Goal: Transaction & Acquisition: Book appointment/travel/reservation

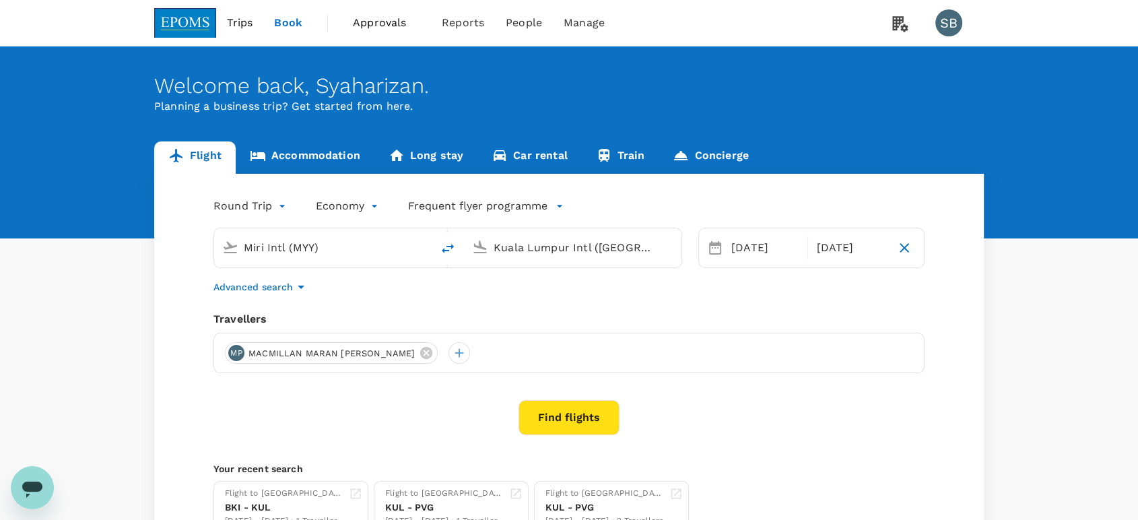
click at [245, 28] on span "Trips" at bounding box center [240, 23] width 26 height 16
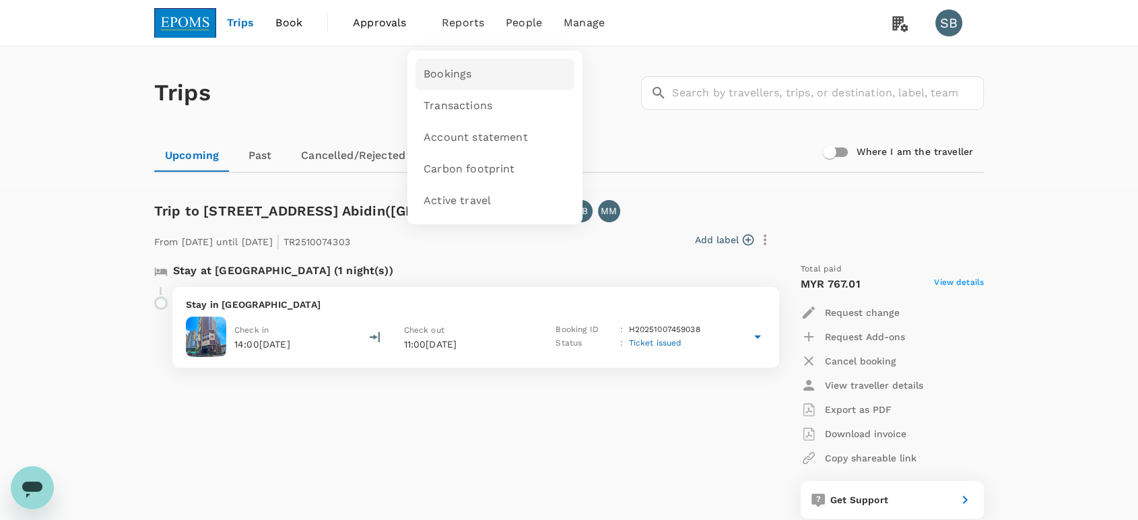
click at [446, 73] on span "Bookings" at bounding box center [447, 74] width 48 height 15
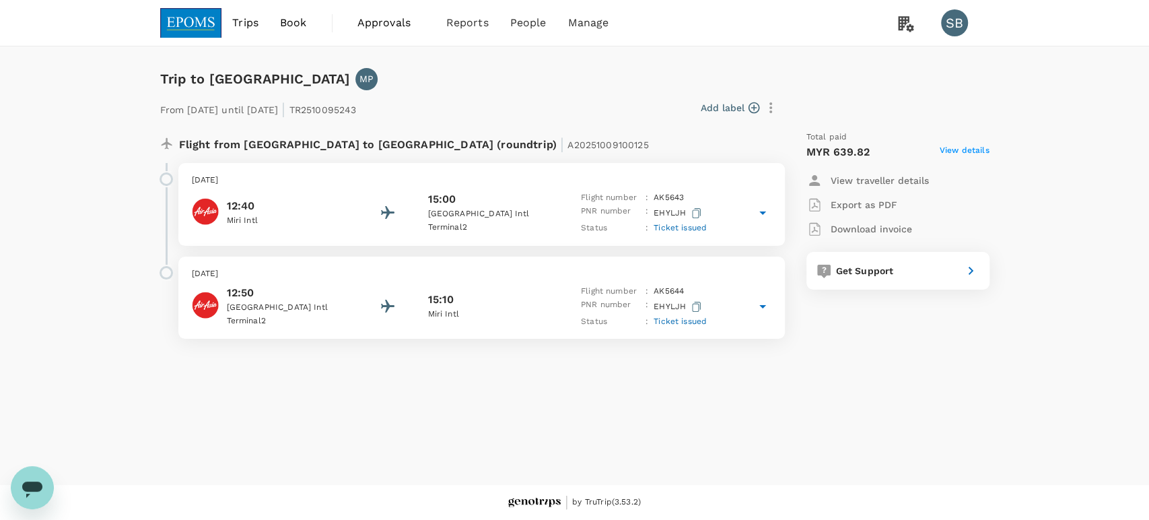
click at [532, 199] on div "15:00" at bounding box center [487, 199] width 121 height 16
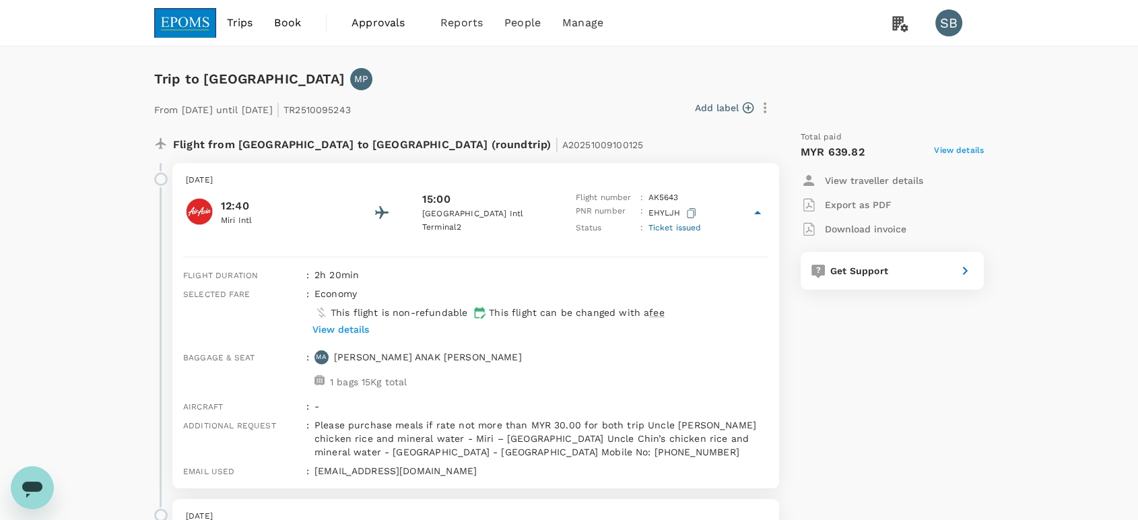
click at [189, 29] on img at bounding box center [185, 23] width 62 height 30
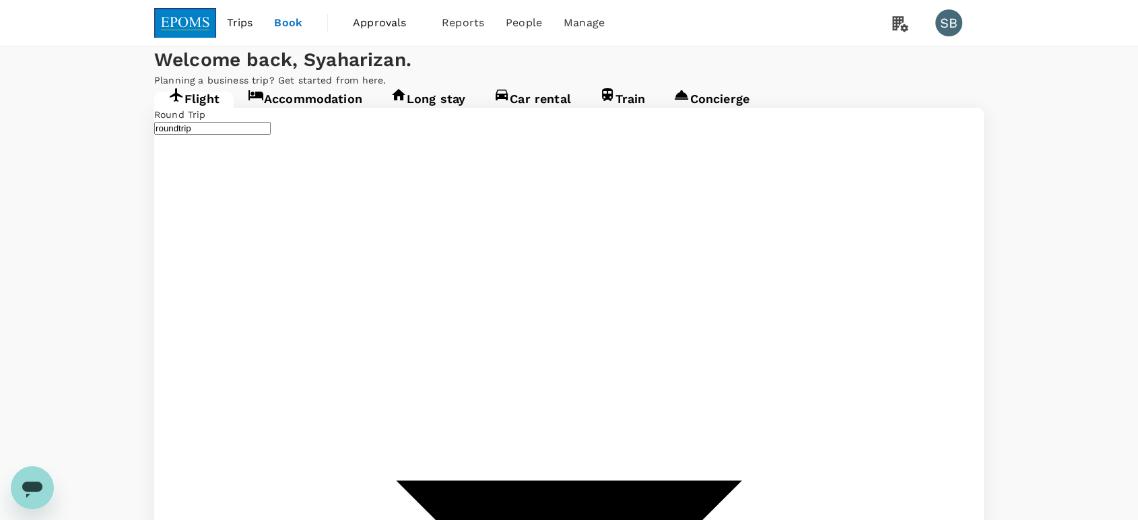
type input "Miri Intl (MYY)"
type input "Kuala Lumpur Intl (KUL)"
type input "Miri Intl (MYY)"
type input "Kuala Lumpur Intl (KUL)"
click at [320, 116] on link "Accommodation" at bounding box center [305, 104] width 143 height 24
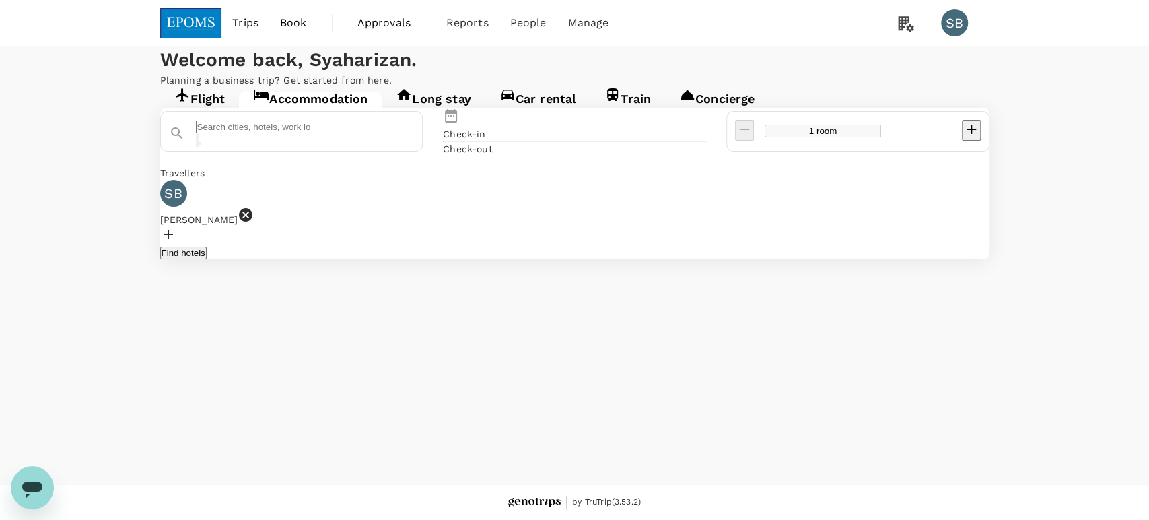
type input "3 rooms"
click at [252, 221] on icon at bounding box center [245, 214] width 13 height 13
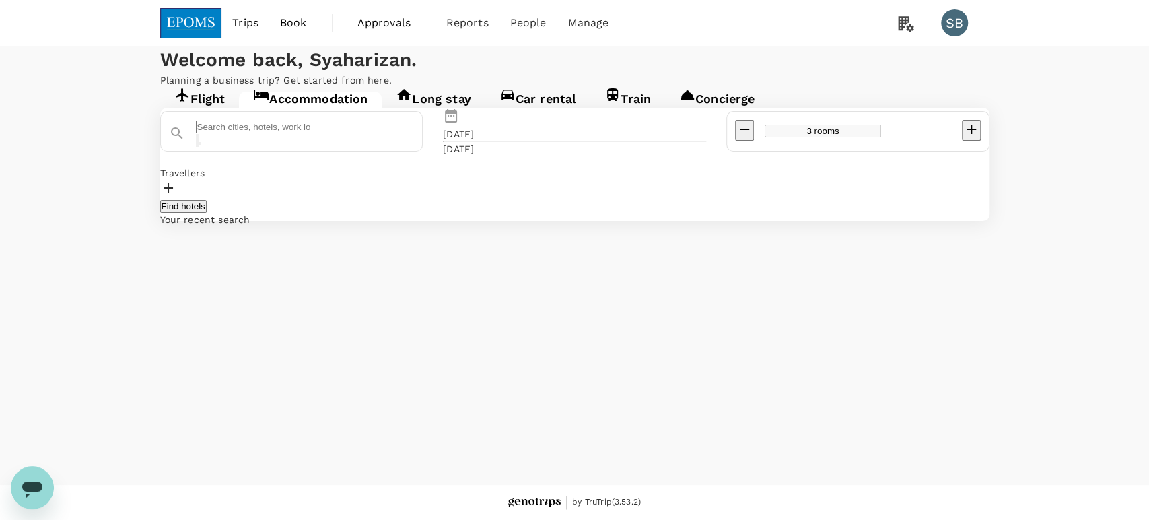
type input "Hotel Tanjong Vista"
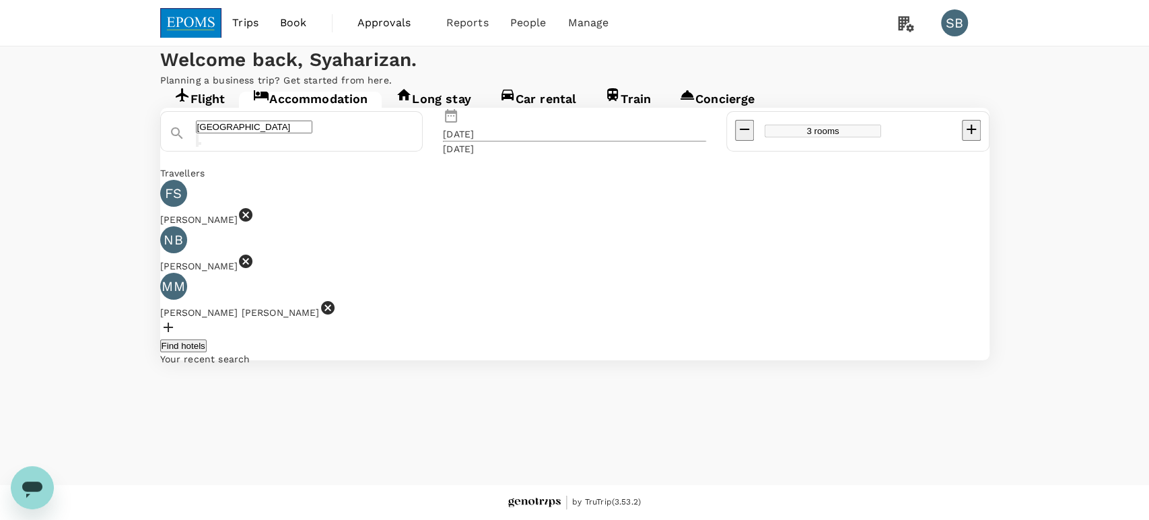
click at [187, 207] on div "FS" at bounding box center [173, 193] width 27 height 27
click at [252, 221] on icon at bounding box center [245, 214] width 13 height 13
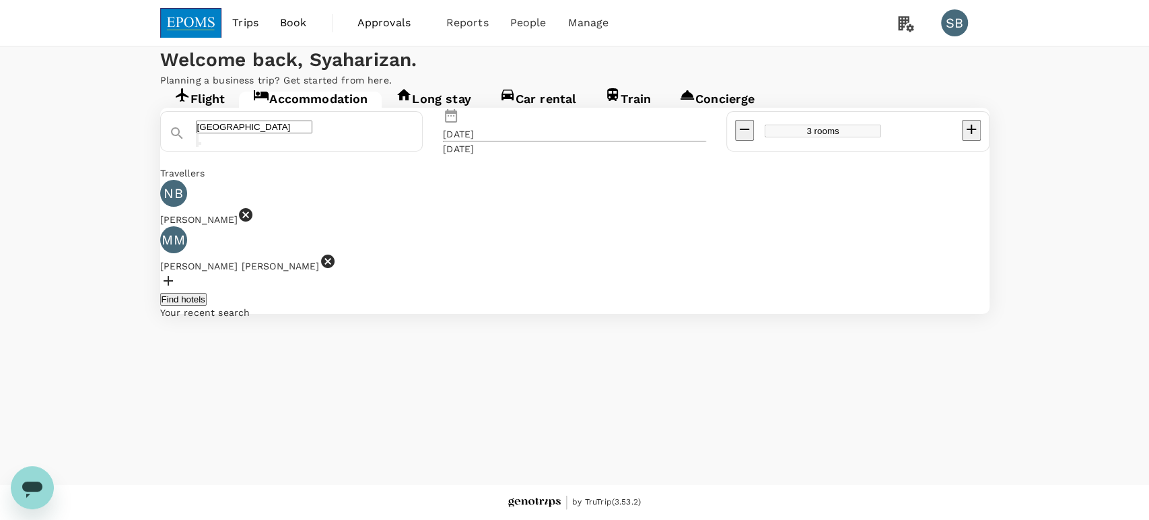
click at [252, 221] on icon at bounding box center [245, 214] width 13 height 13
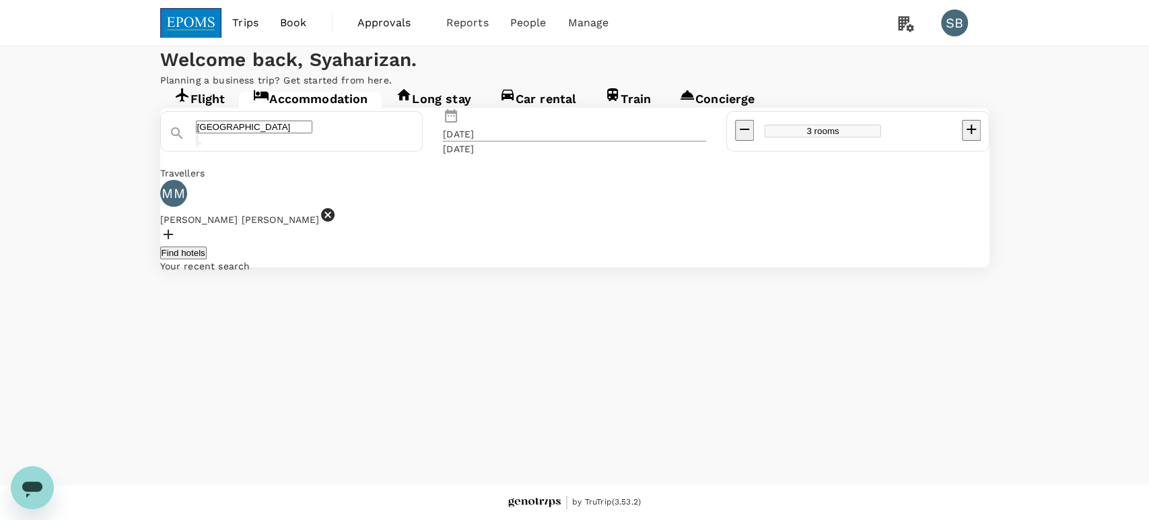
click at [335, 221] on icon at bounding box center [327, 214] width 13 height 13
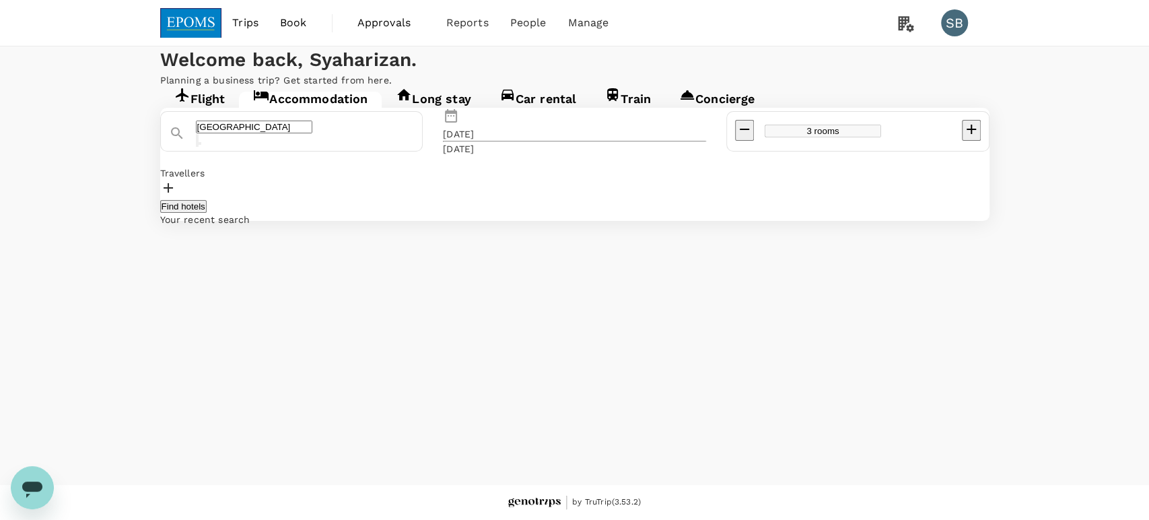
click at [243, 199] on div at bounding box center [574, 190] width 829 height 20
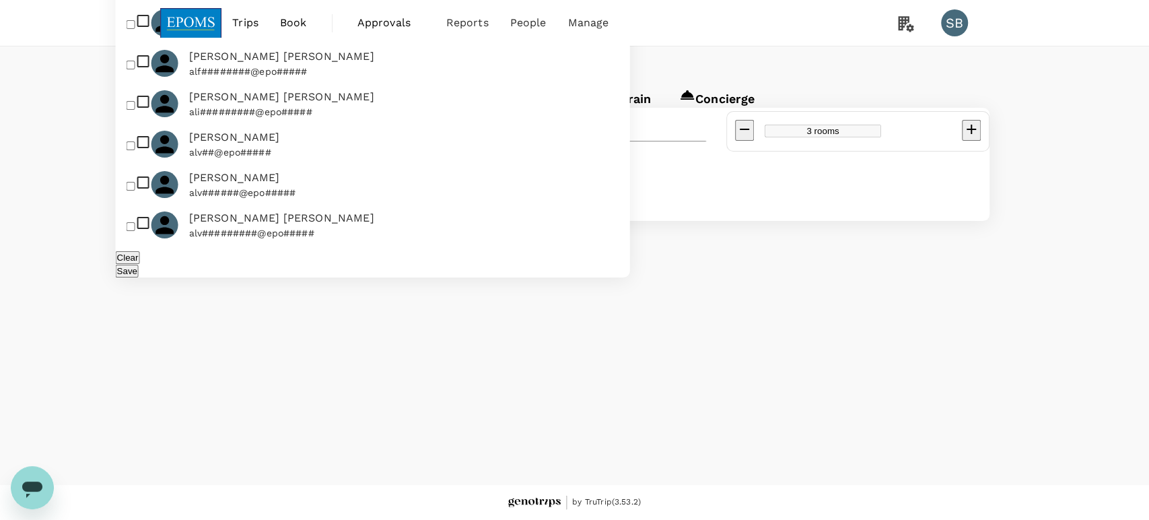
paste input "MOHD AZRU"
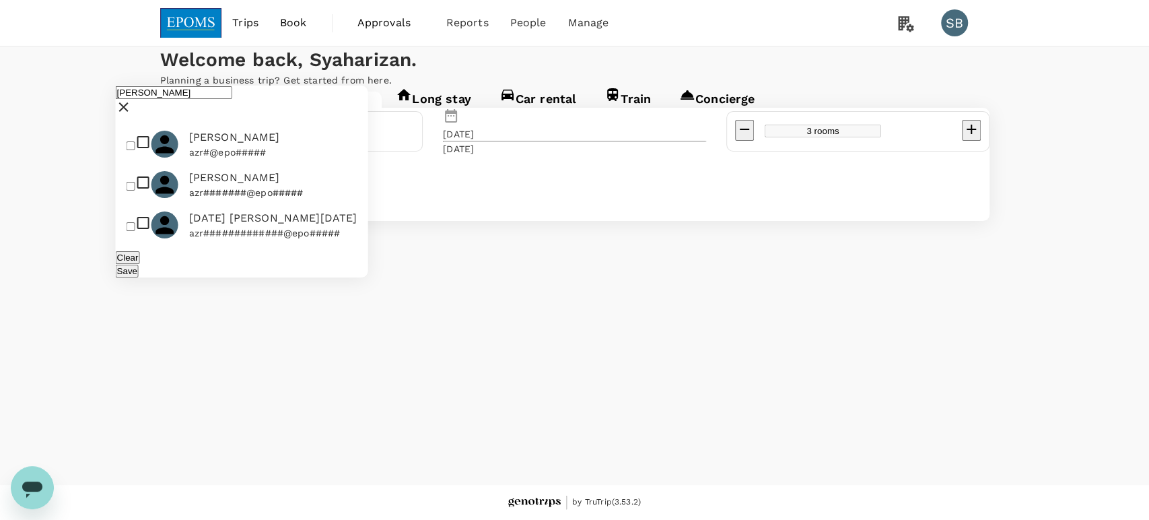
type input "MOHD AZRU"
click at [134, 141] on input "checkbox" at bounding box center [131, 145] width 9 height 9
checkbox input "true"
drag, startPoint x: 206, startPoint y: 36, endPoint x: 102, endPoint y: 23, distance: 104.5
click at [113, 29] on div "Trips Book Approvals 0 Reports People Manage SB Welcome back , Syaharizan . Pla…" at bounding box center [574, 260] width 1149 height 520
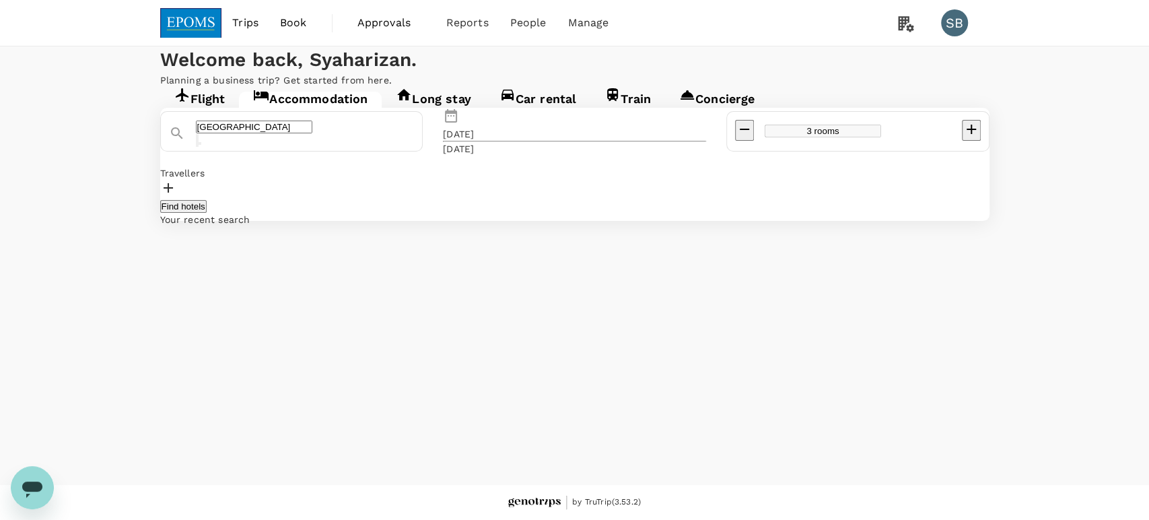
click at [247, 199] on div at bounding box center [574, 190] width 829 height 20
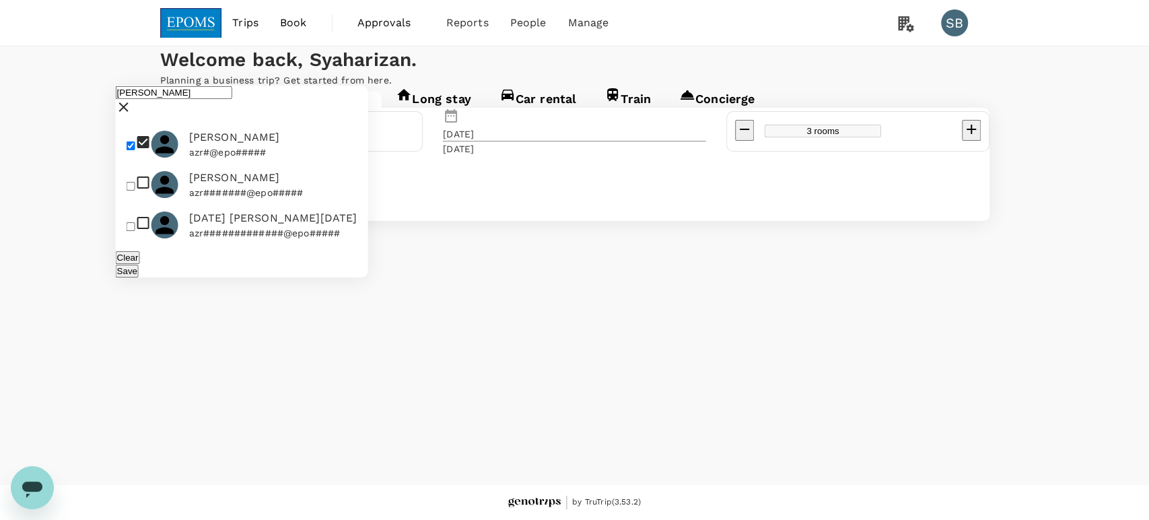
click at [132, 99] on icon at bounding box center [124, 107] width 16 height 16
click at [219, 86] on input "text" at bounding box center [174, 92] width 116 height 13
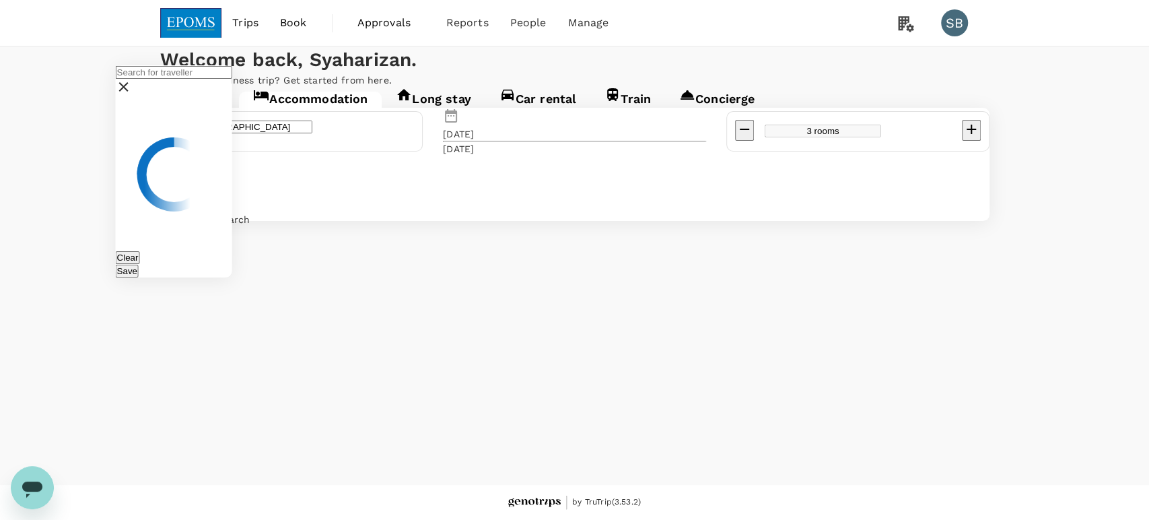
paste input "RISHI KUMAR"
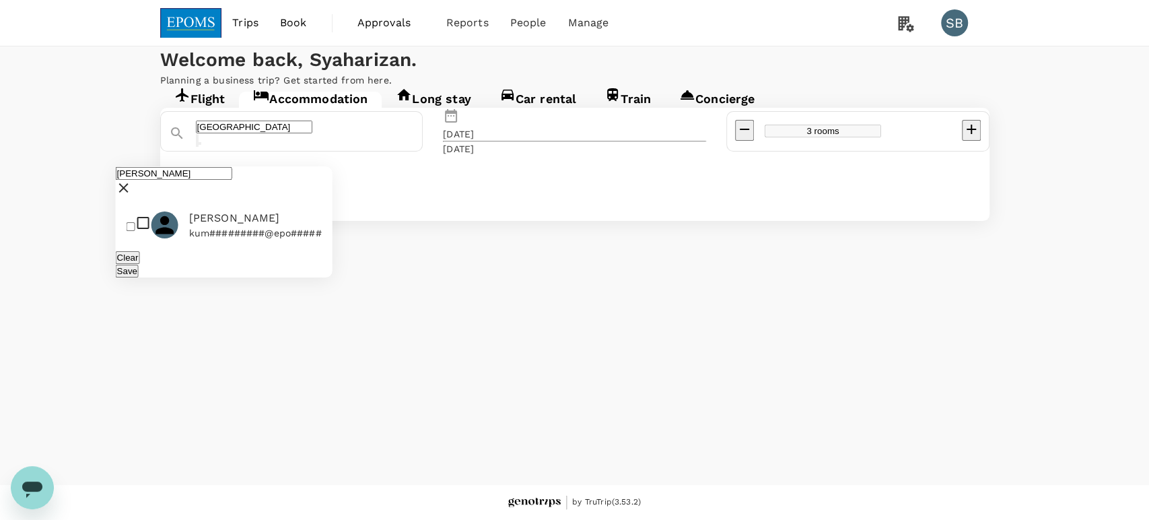
type input "RISHI KUMAR"
click at [135, 222] on input "checkbox" at bounding box center [131, 226] width 9 height 9
checkbox input "true"
drag, startPoint x: 332, startPoint y: 34, endPoint x: 298, endPoint y: 38, distance: 34.0
click at [132, 180] on icon at bounding box center [124, 188] width 16 height 16
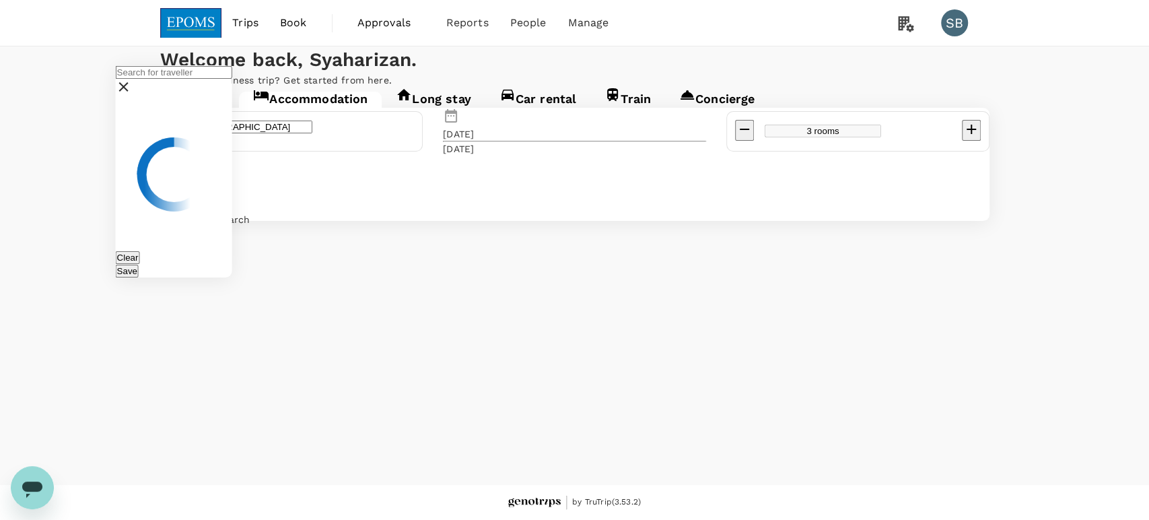
click at [232, 66] on input "text" at bounding box center [174, 72] width 116 height 13
paste input "MUHAMAD ATIK"
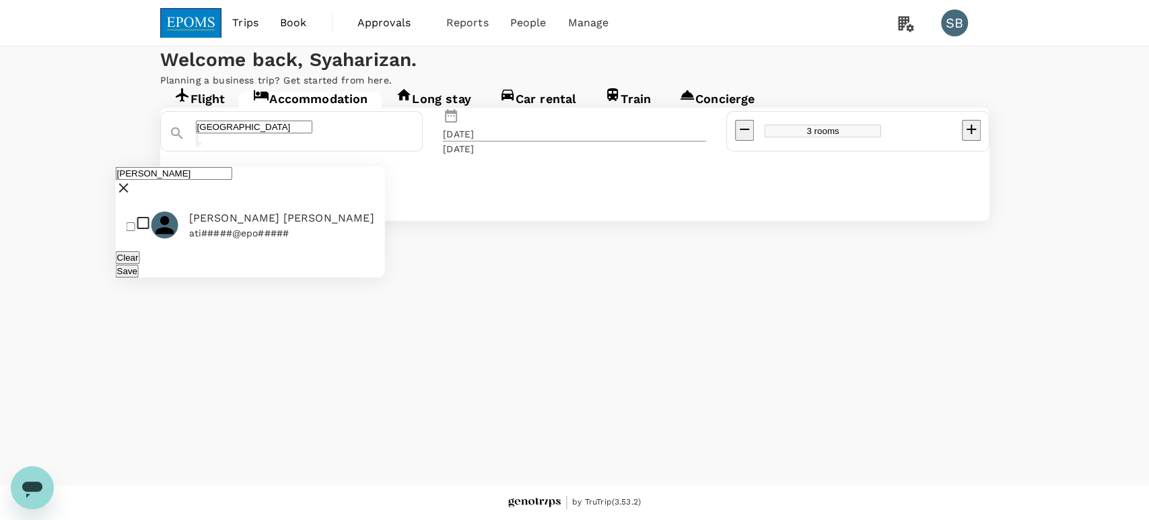
type input "MUHAMAD ATIK"
click at [130, 222] on input "checkbox" at bounding box center [131, 226] width 9 height 9
checkbox input "true"
click at [129, 183] on icon at bounding box center [123, 187] width 9 height 9
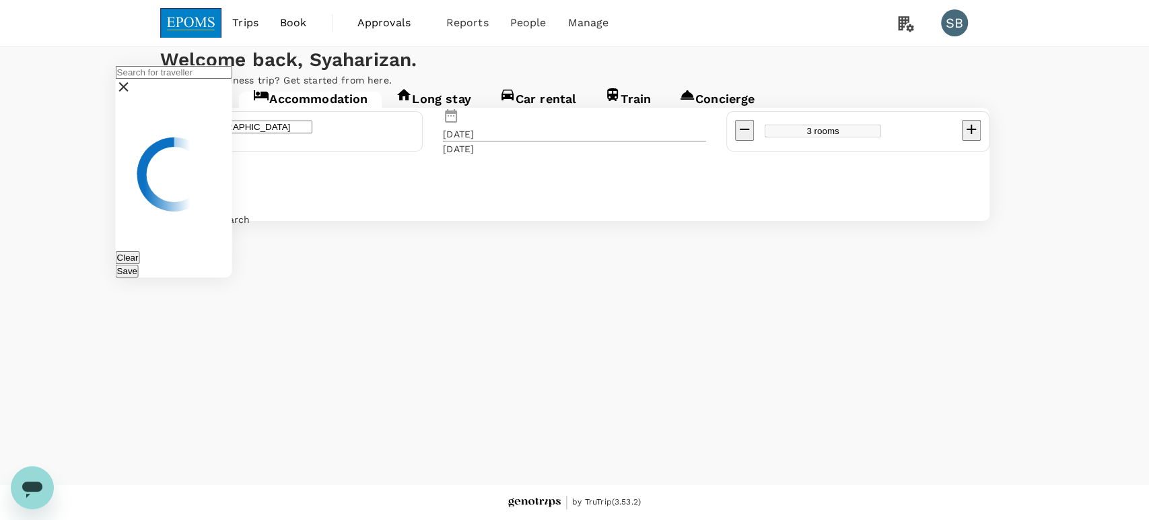
click at [232, 66] on input "text" at bounding box center [174, 72] width 116 height 13
paste input "MUHAMMAD NAJIB"
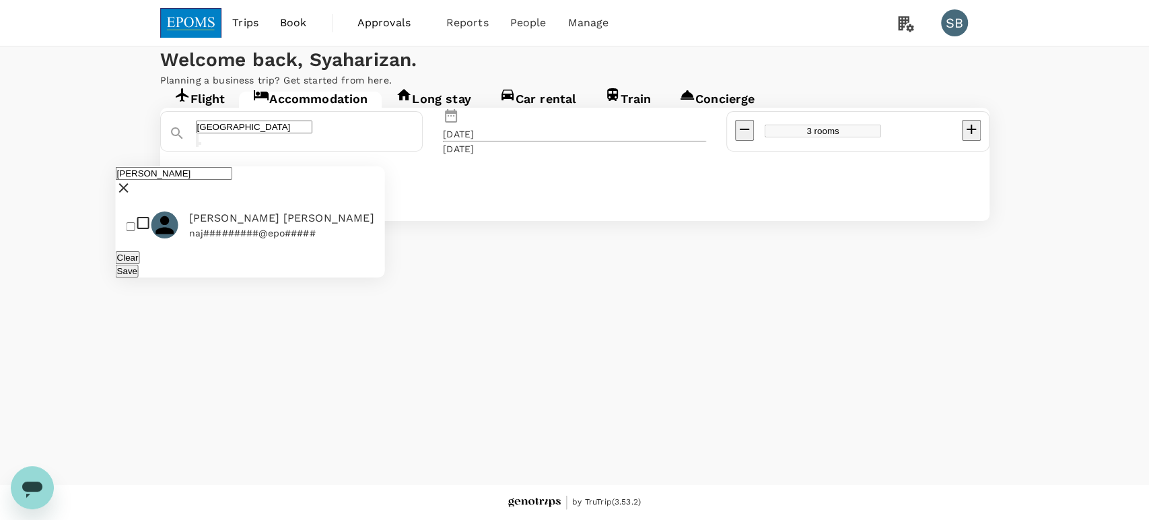
type input "MUHAMMAD NAJIB"
click at [135, 222] on input "checkbox" at bounding box center [131, 226] width 9 height 9
checkbox input "true"
click at [139, 265] on button "Save" at bounding box center [127, 271] width 23 height 13
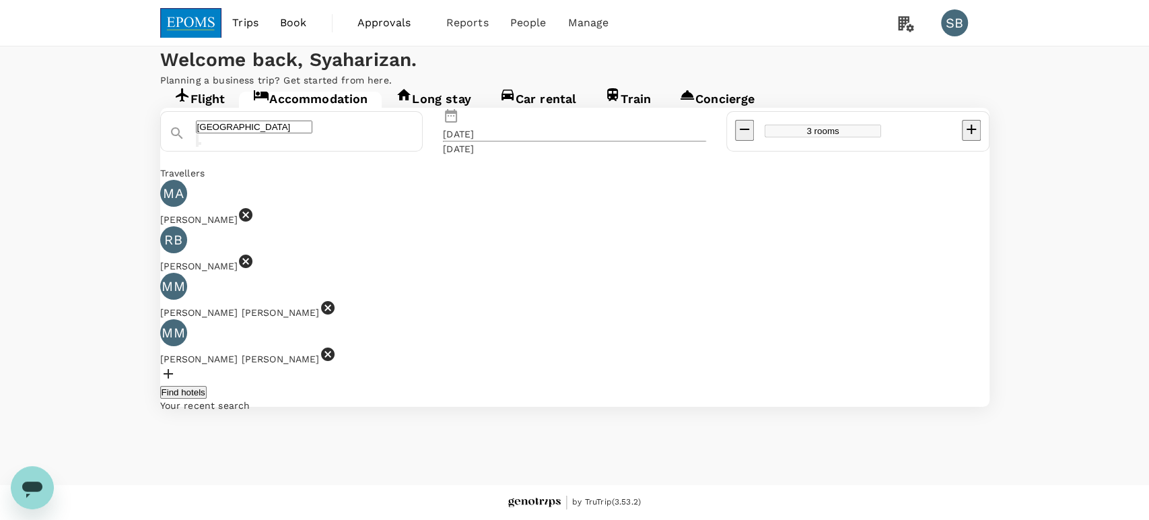
click at [967, 134] on icon "decrease" at bounding box center [971, 129] width 9 height 9
type input "4 rooms"
drag, startPoint x: 469, startPoint y: 218, endPoint x: 454, endPoint y: 213, distance: 16.2
click at [197, 143] on icon "Clear" at bounding box center [197, 143] width 0 height 0
click at [312, 133] on input "text" at bounding box center [254, 127] width 116 height 13
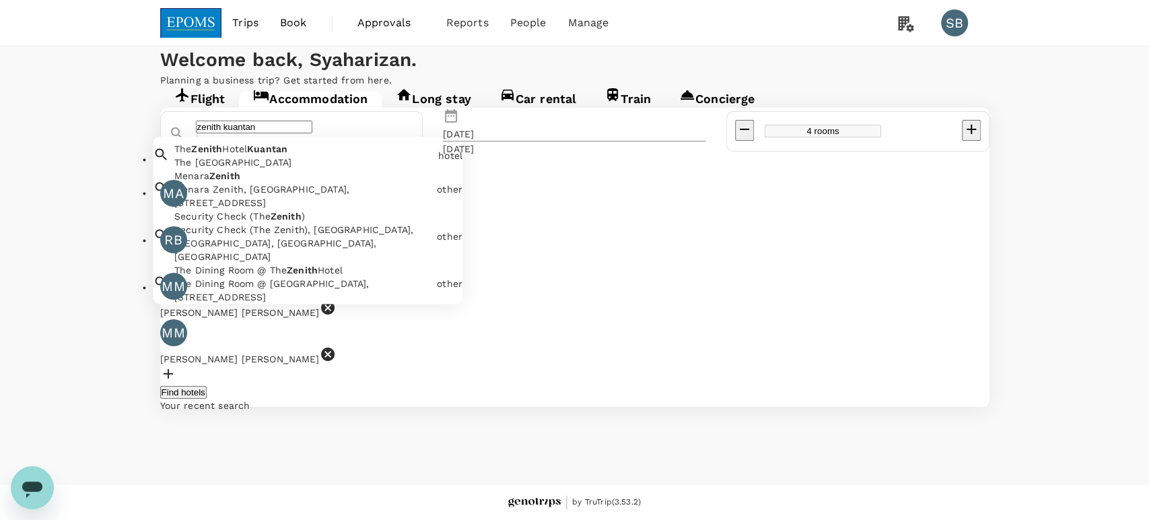
click at [247, 155] on span "Hotel" at bounding box center [234, 149] width 25 height 11
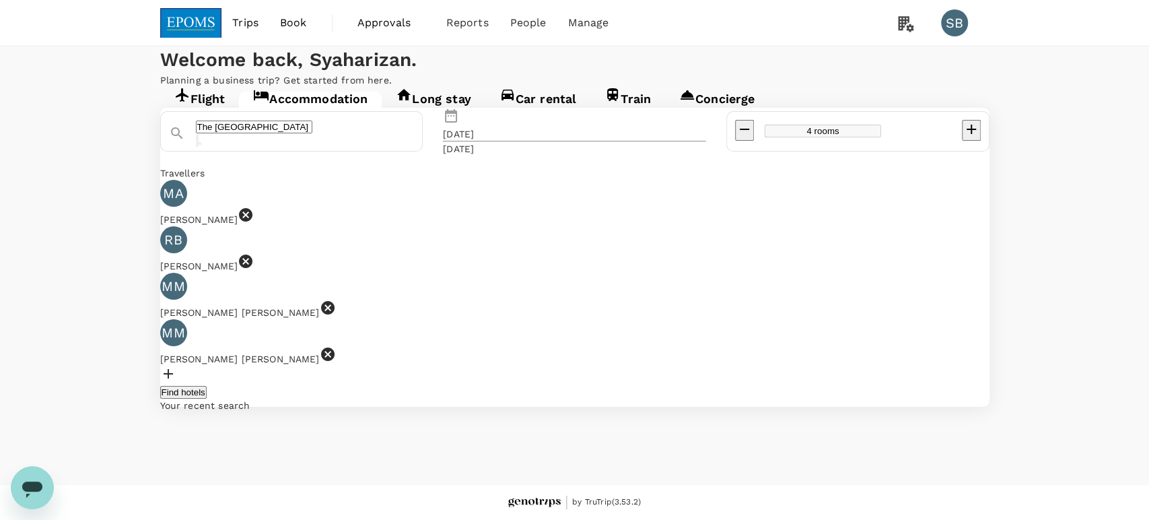
type input "The [GEOGRAPHIC_DATA]"
click at [474, 141] on div "09 Oct" at bounding box center [458, 133] width 31 height 13
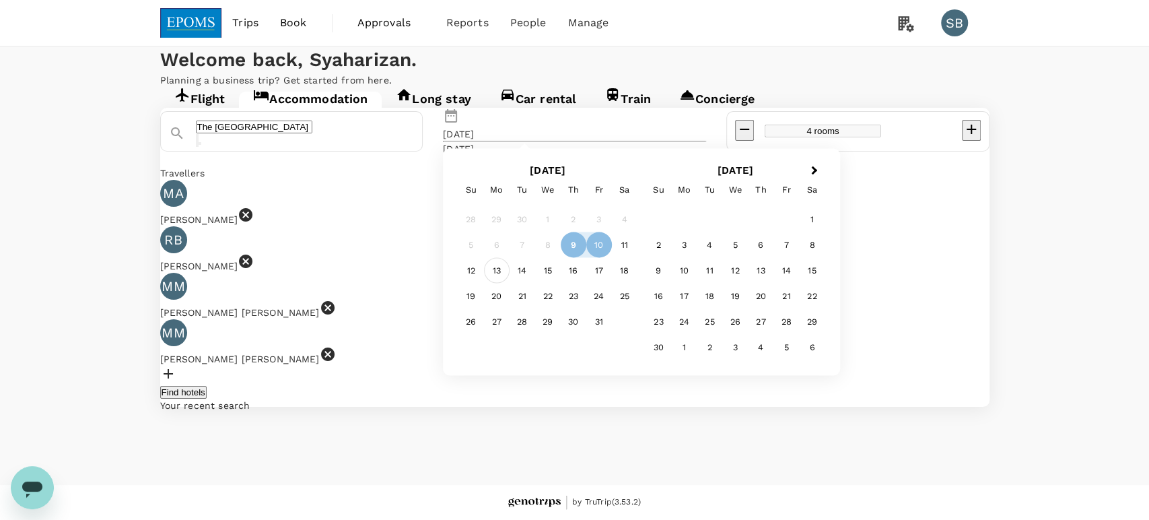
click at [510, 283] on div "13" at bounding box center [497, 271] width 26 height 26
click at [561, 283] on div "15" at bounding box center [548, 271] width 26 height 26
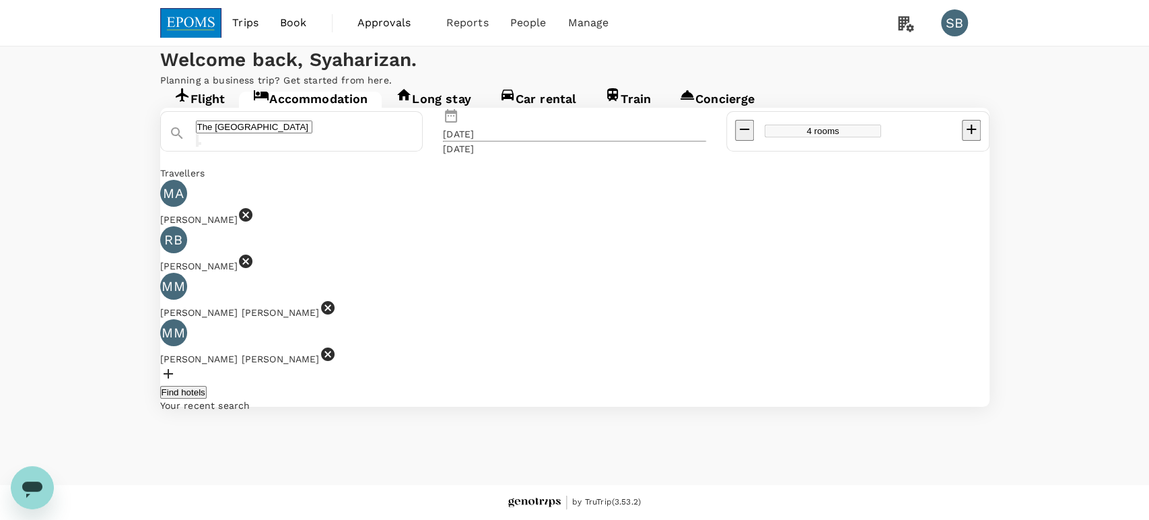
click at [207, 386] on button "Find hotels" at bounding box center [183, 392] width 46 height 13
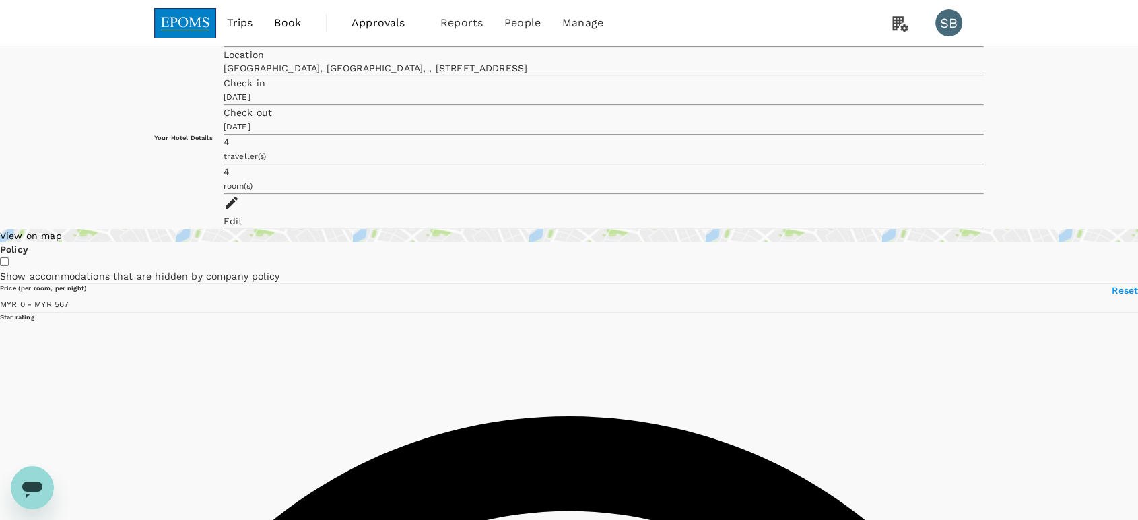
type input "141"
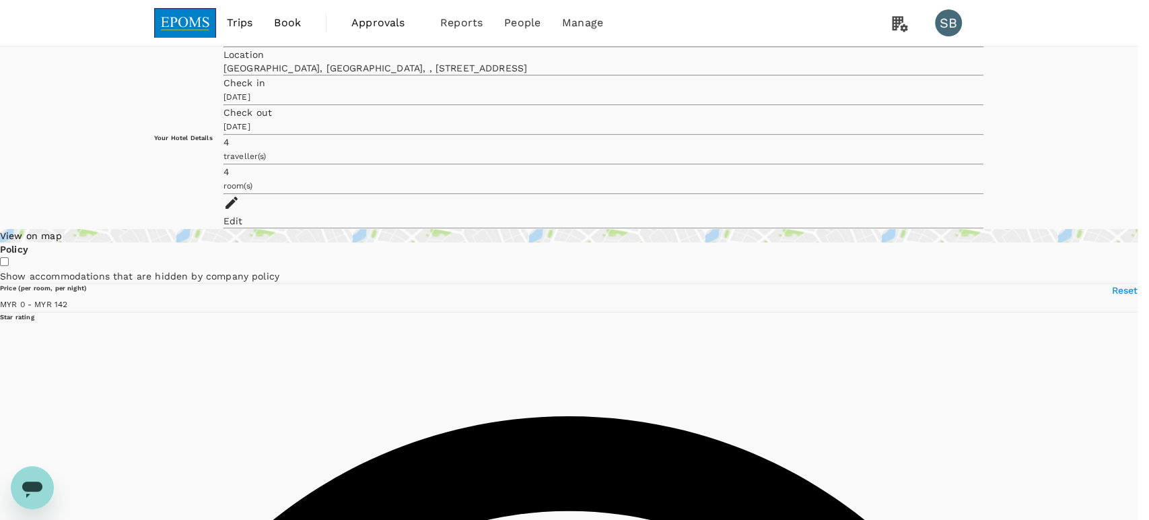
type input "izan+epomsmaster@genotrips.com.my"
type input "60"
type input "132278411"
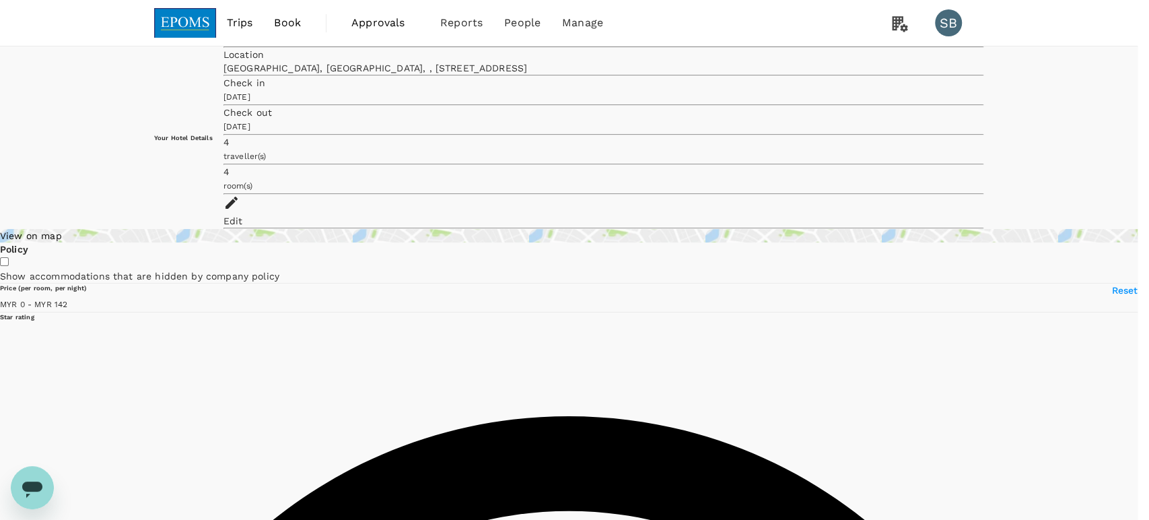
type input "100"
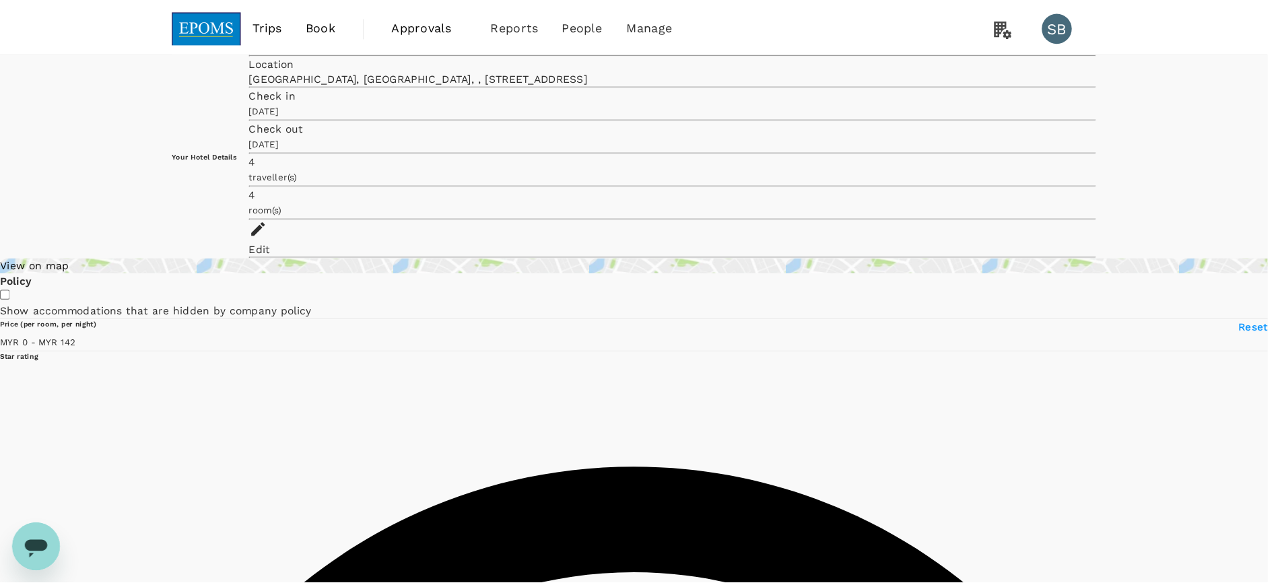
scroll to position [333, 0]
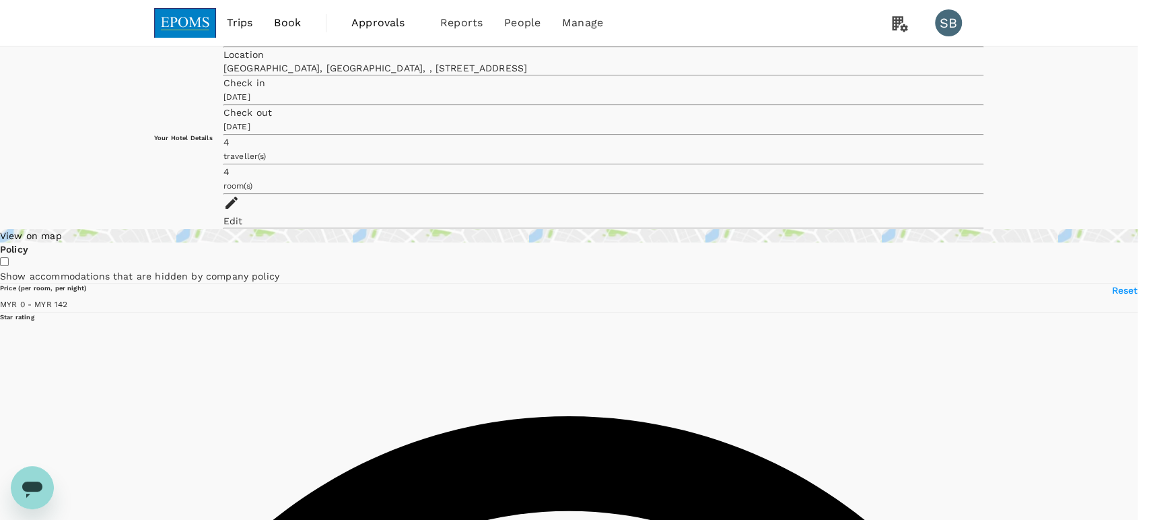
type textarea "please quote single room with breakfast"
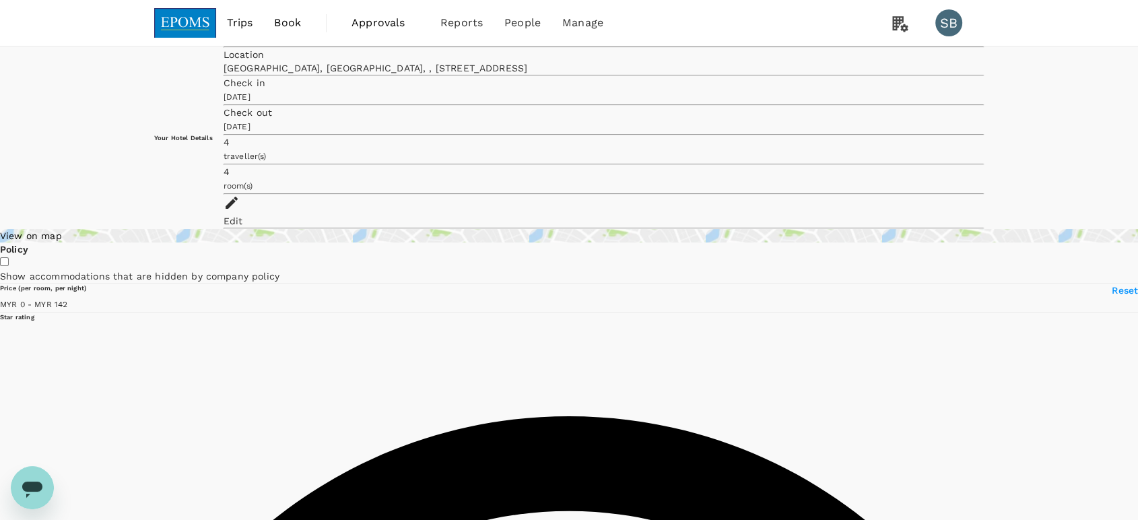
type input "141"
drag, startPoint x: 984, startPoint y: 200, endPoint x: 916, endPoint y: 178, distance: 72.0
click at [197, 24] on img at bounding box center [185, 23] width 62 height 30
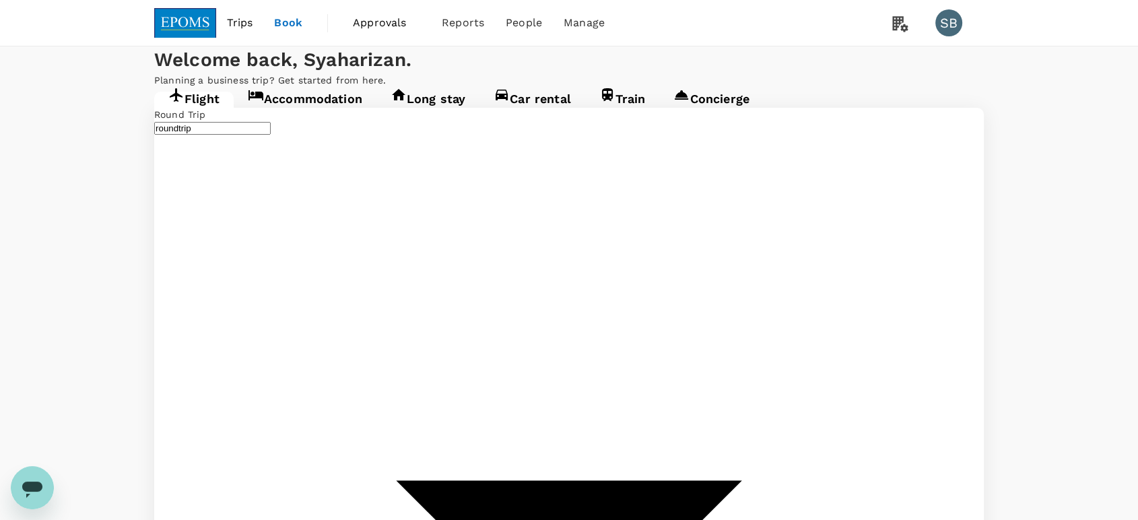
click at [328, 116] on link "Accommodation" at bounding box center [305, 104] width 143 height 24
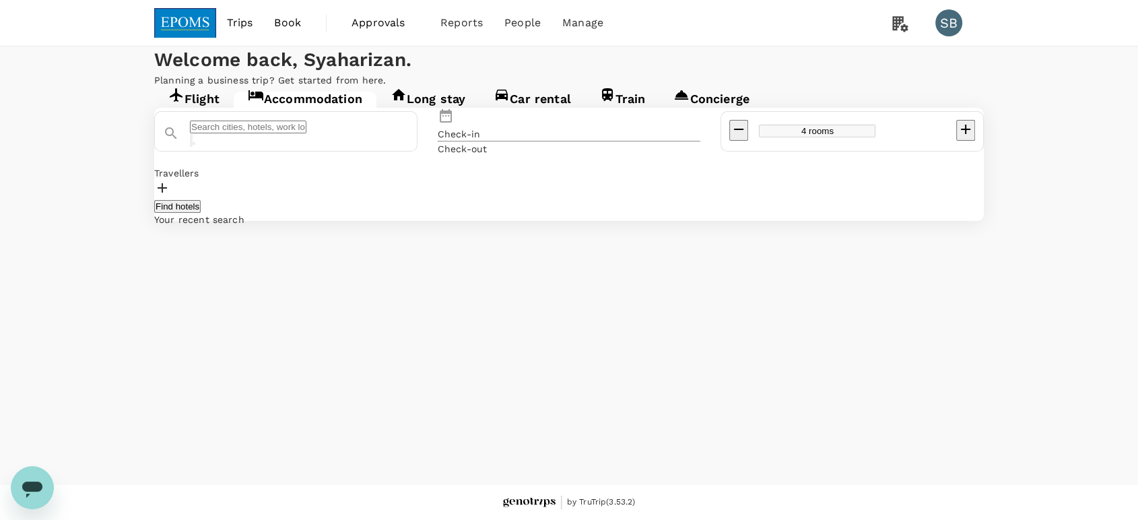
type input "The [GEOGRAPHIC_DATA]"
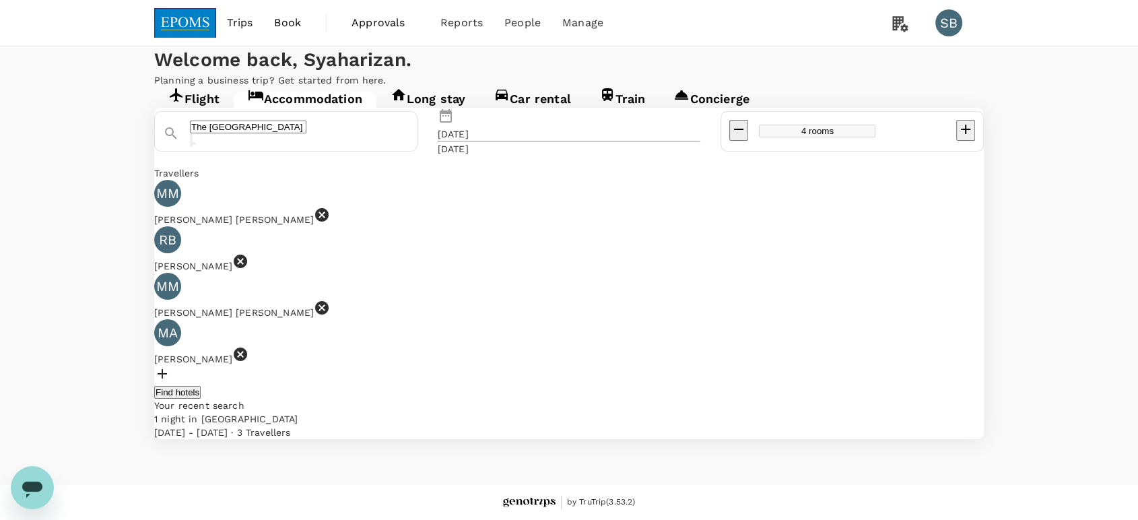
click at [565, 326] on div "The Zenith Hotel Kuantan 13 Oct 15 Oct 4 rooms Travellers MM MUHAMAD ATIK MOHD …" at bounding box center [568, 273] width 829 height 331
click at [201, 386] on button "Find hotels" at bounding box center [177, 392] width 46 height 13
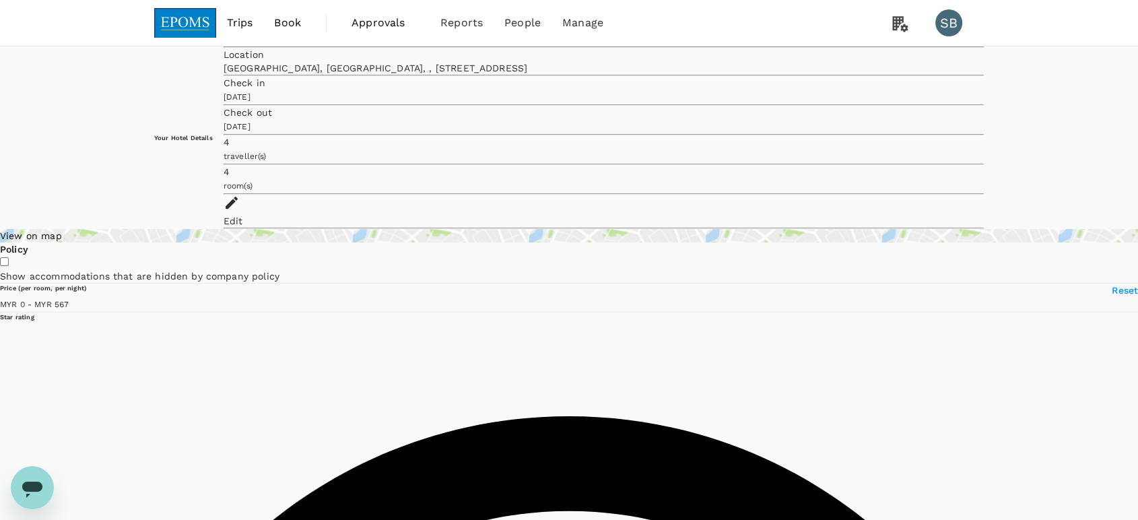
type input "566"
drag, startPoint x: 198, startPoint y: 21, endPoint x: 244, endPoint y: 1, distance: 49.8
click at [198, 21] on img at bounding box center [185, 23] width 62 height 30
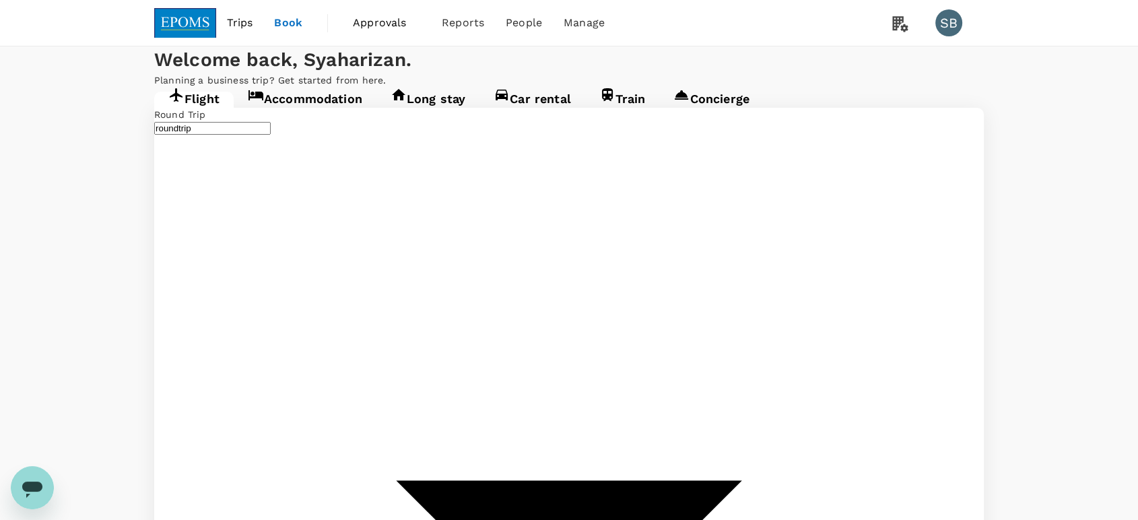
type input "Miri Intl (MYY)"
type input "Kuala Lumpur Intl (KUL)"
type input "Miri Intl (MYY)"
type input "Kuala Lumpur Intl (KUL)"
click at [299, 116] on link "Accommodation" at bounding box center [305, 104] width 143 height 24
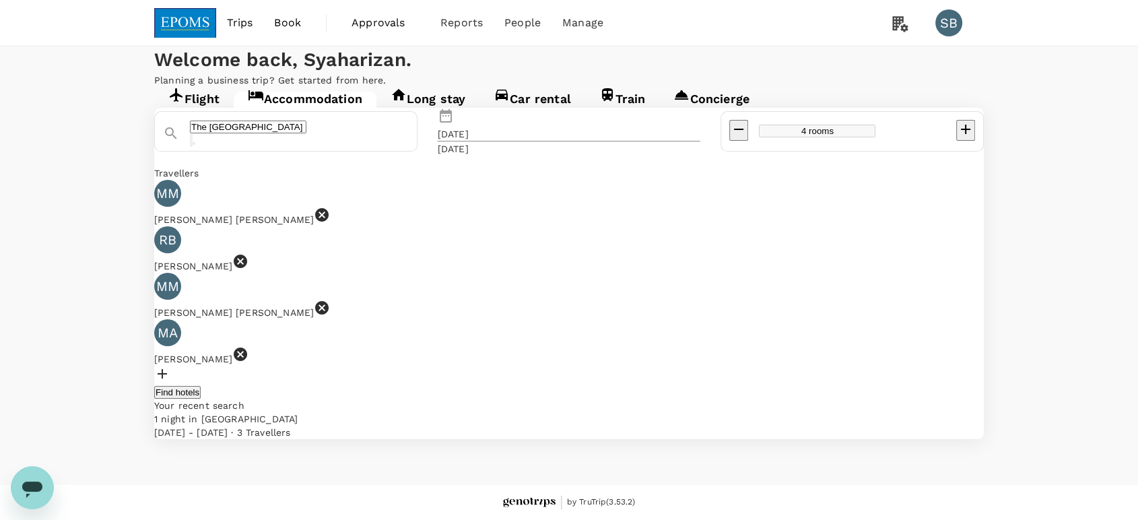
click at [201, 386] on button "Find hotels" at bounding box center [177, 392] width 46 height 13
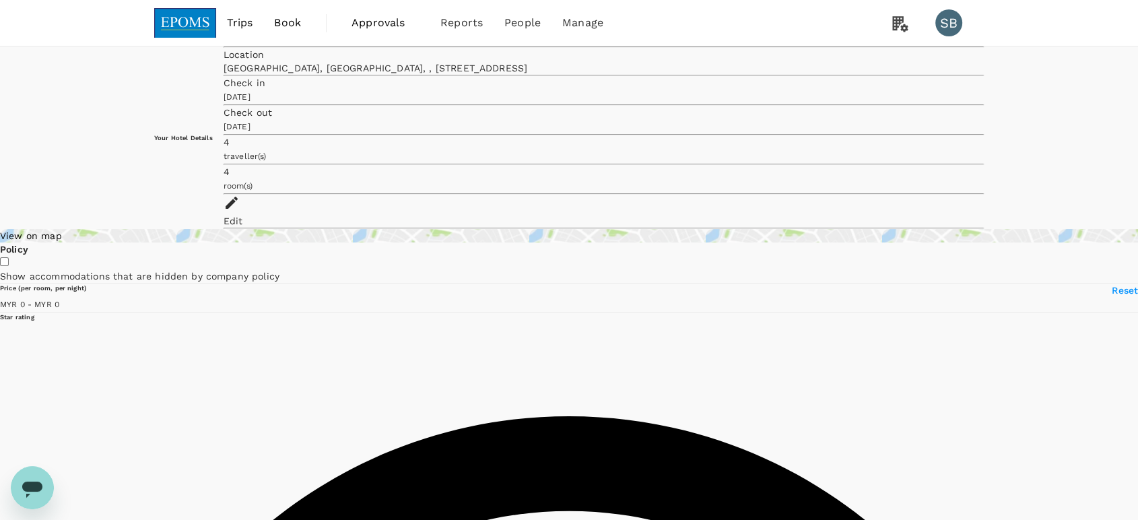
type input "1475.33"
type input "MYR"
type input "1475.33"
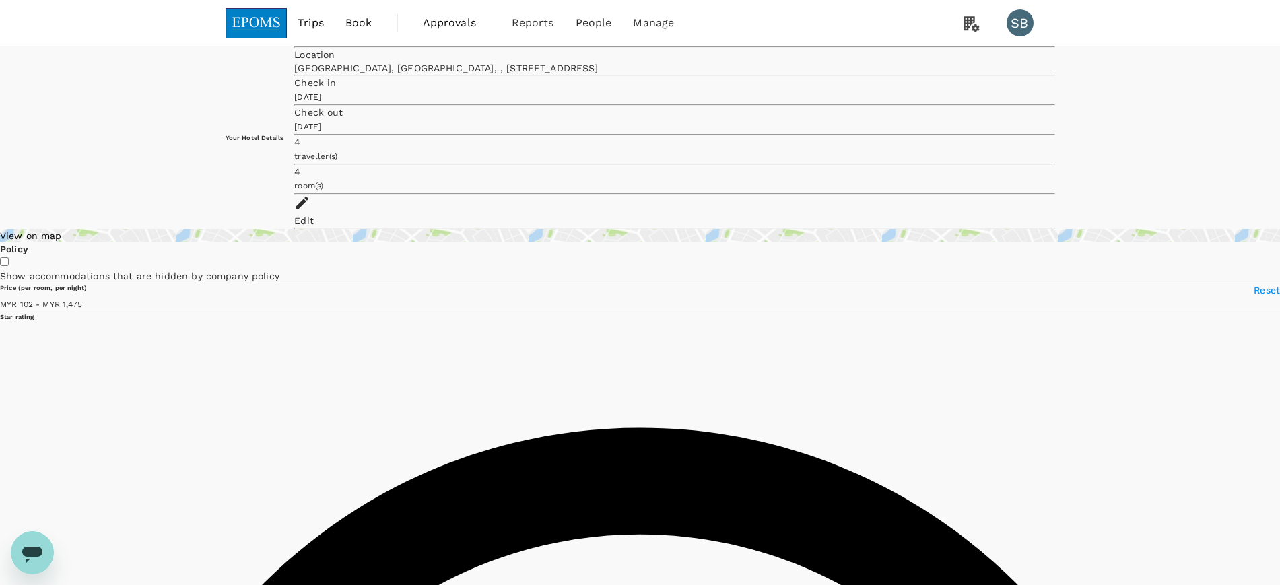
click at [262, 16] on img at bounding box center [257, 23] width 62 height 30
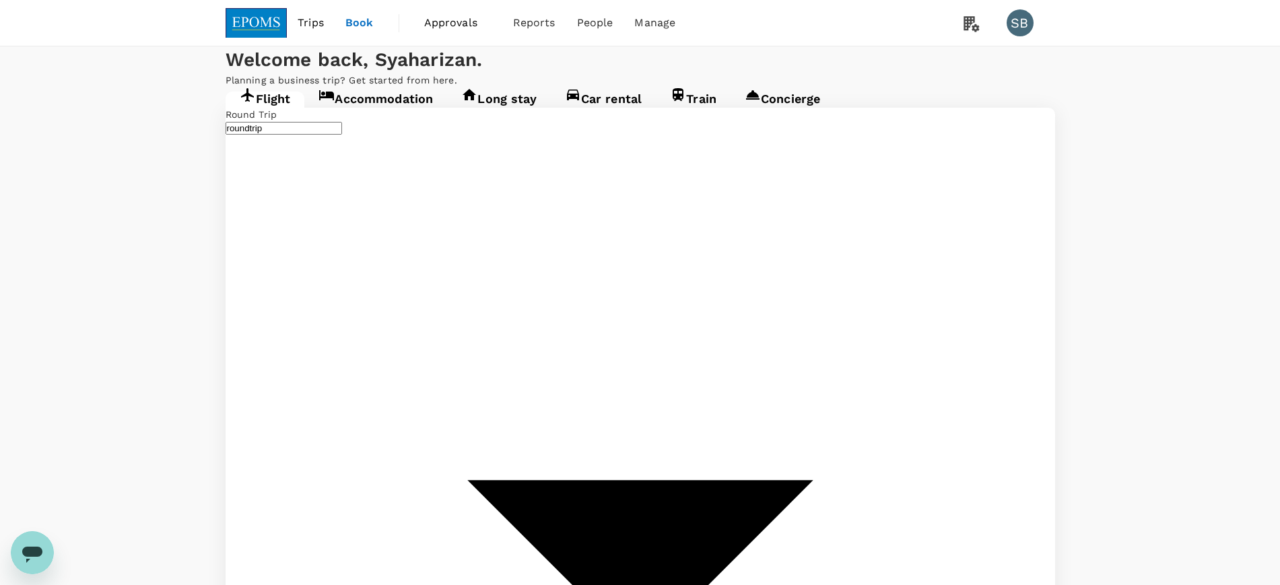
type input "Miri Intl (MYY)"
type input "Kuala Lumpur Intl (KUL)"
type input "Miri Intl (MYY)"
type input "Kuala Lumpur Intl (KUL)"
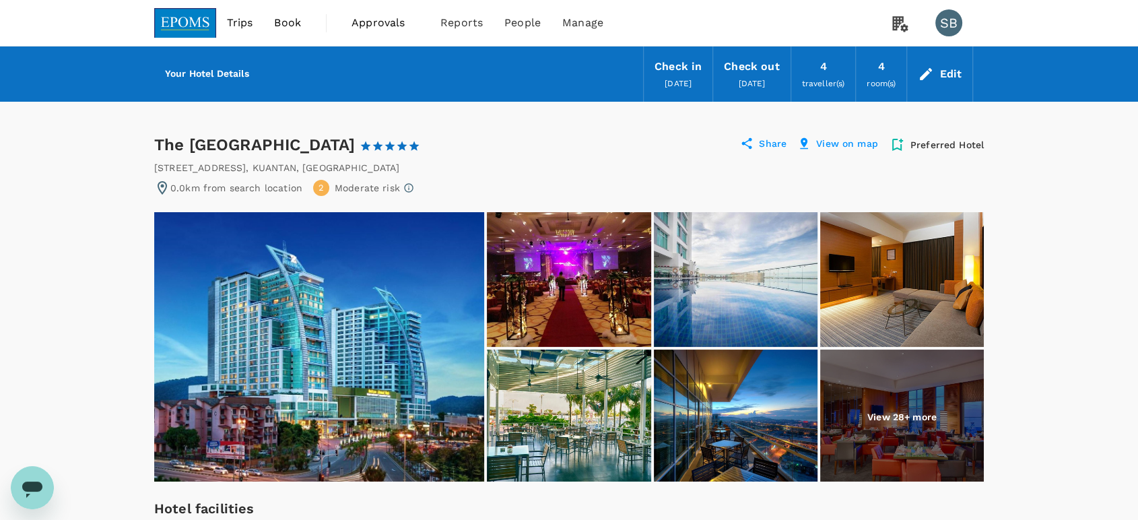
drag, startPoint x: 358, startPoint y: 143, endPoint x: 154, endPoint y: 139, distance: 204.0
click at [154, 139] on div "The Zenith Hotel Kuantan 1 Star 2 Stars 3 Stars 4 Stars 5 Stars" at bounding box center [287, 145] width 266 height 22
copy div "The [GEOGRAPHIC_DATA]"
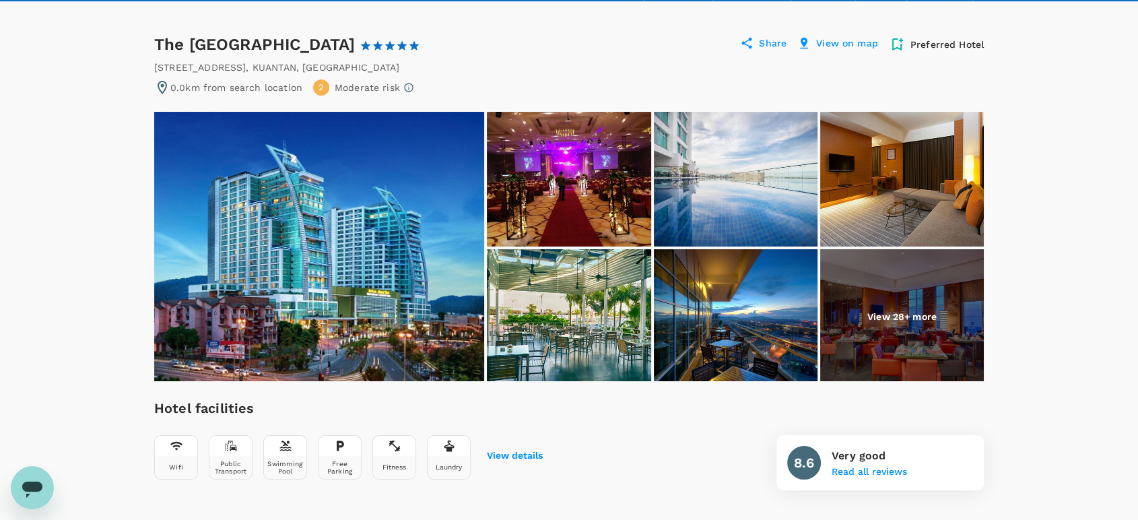
scroll to position [75, 0]
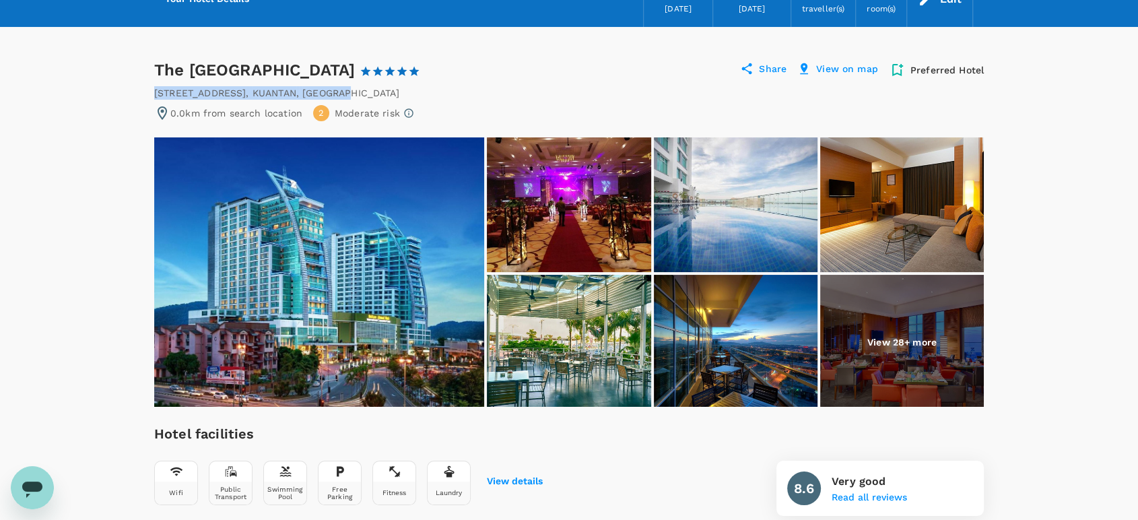
drag, startPoint x: 350, startPoint y: 88, endPoint x: 156, endPoint y: 94, distance: 194.0
click at [156, 94] on div "[STREET_ADDRESS]" at bounding box center [568, 92] width 829 height 13
copy div "[STREET_ADDRESS]"
click at [421, 364] on img at bounding box center [319, 271] width 330 height 269
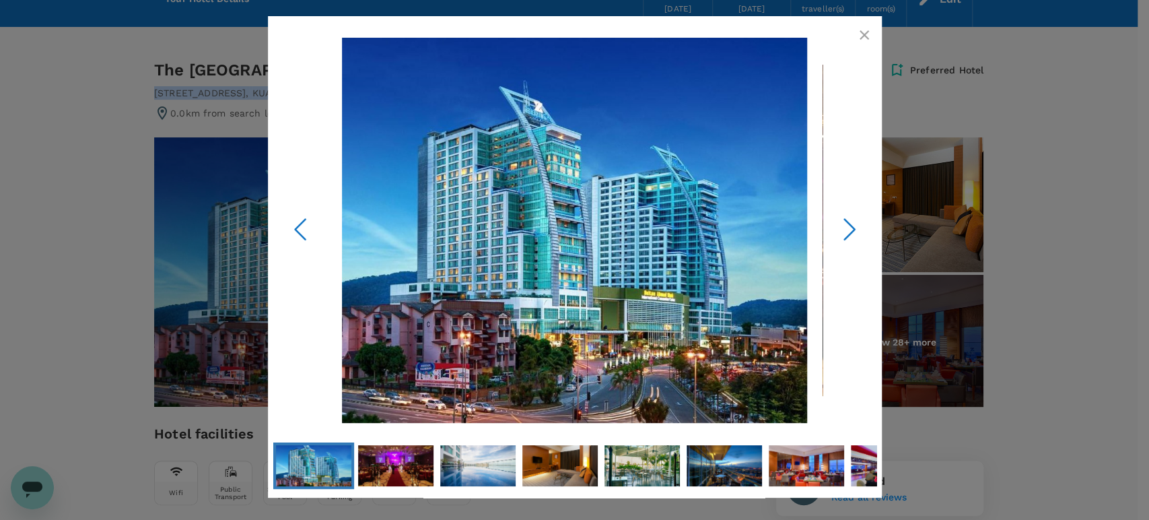
click at [868, 33] on icon "button" at bounding box center [864, 35] width 16 height 16
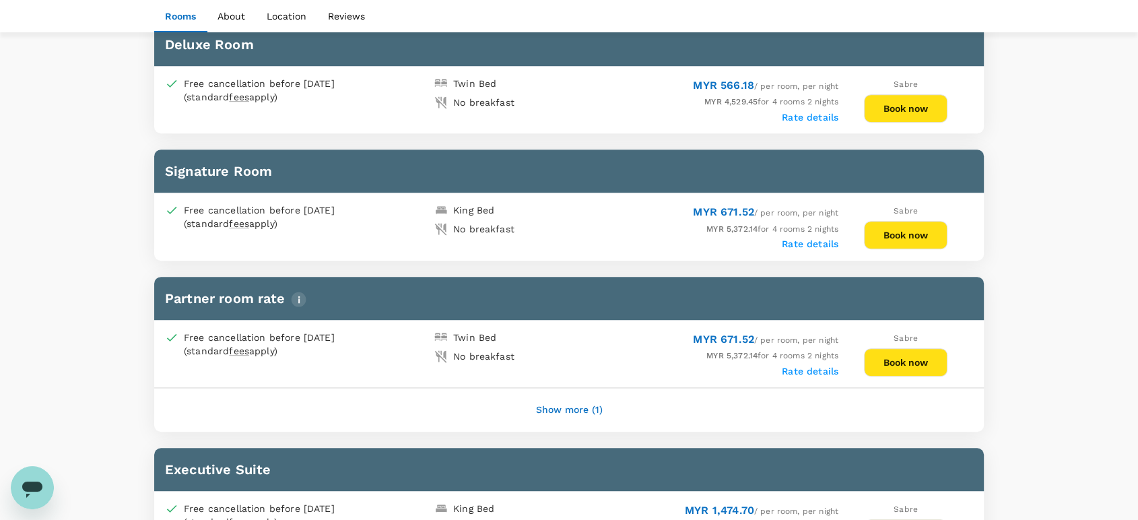
scroll to position [748, 0]
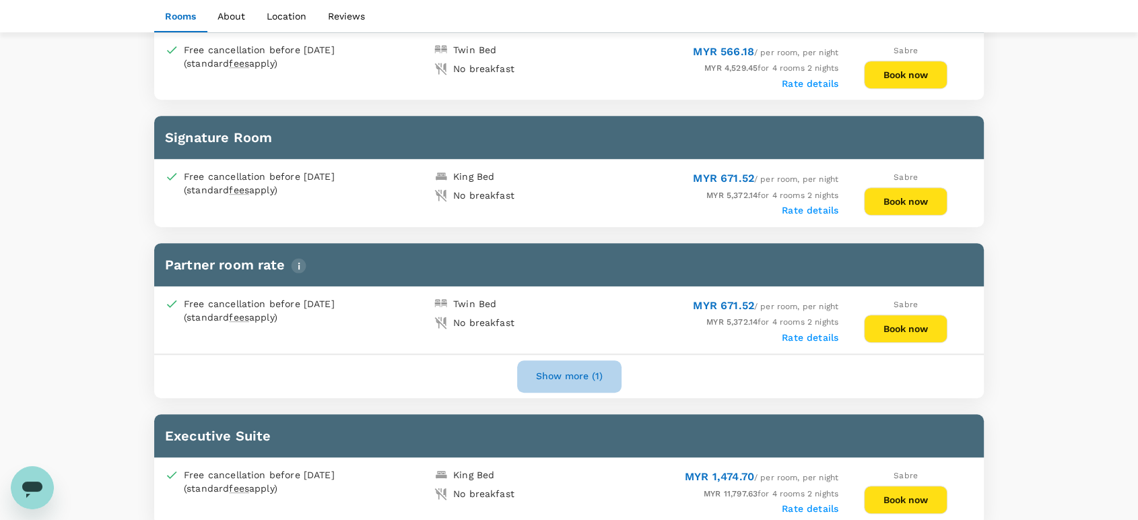
click at [561, 375] on button "Show more (1)" at bounding box center [569, 376] width 104 height 32
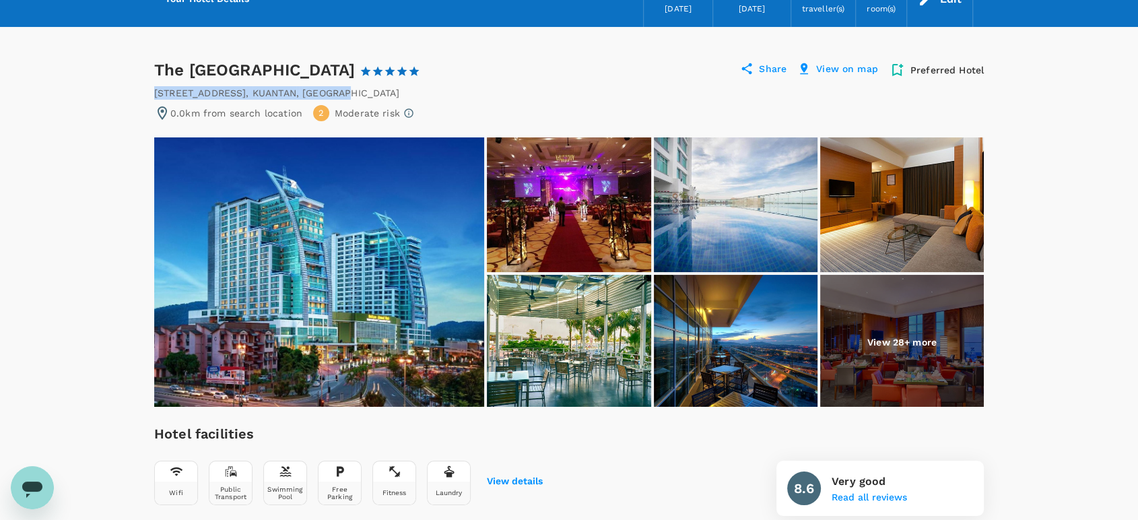
scroll to position [0, 0]
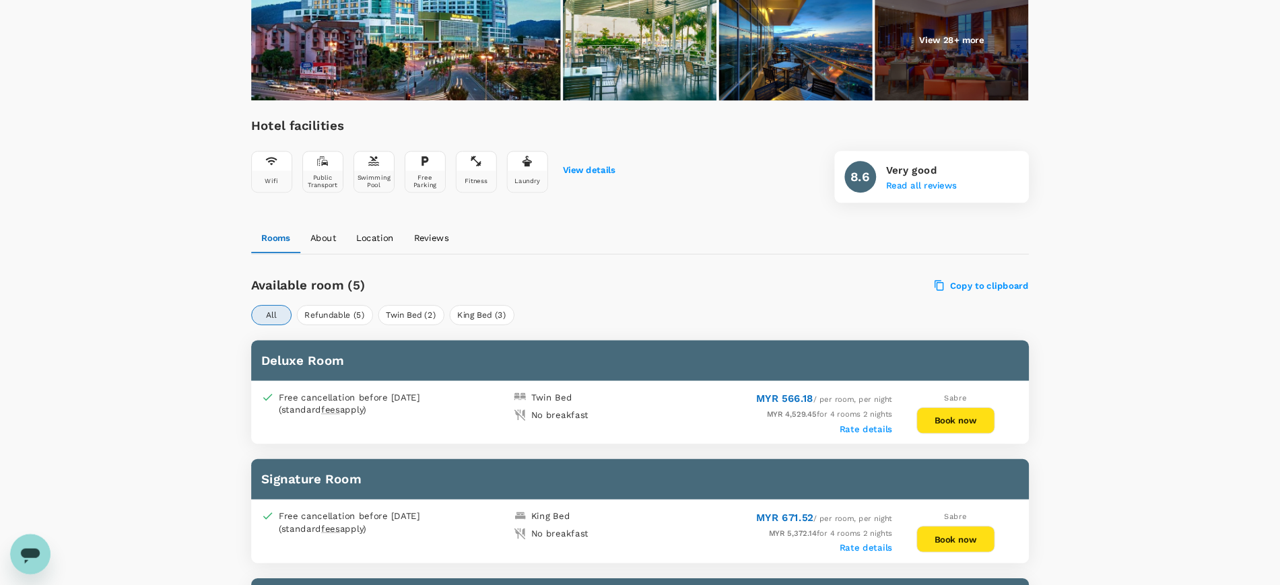
scroll to position [375, 0]
